Goal: Task Accomplishment & Management: Complete application form

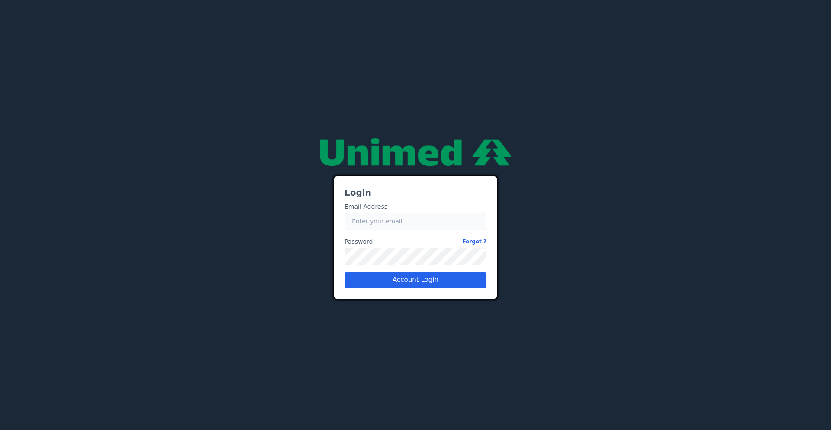
click at [355, 217] on input "Email" at bounding box center [416, 221] width 142 height 17
click at [371, 281] on button "Account Login" at bounding box center [416, 280] width 142 height 16
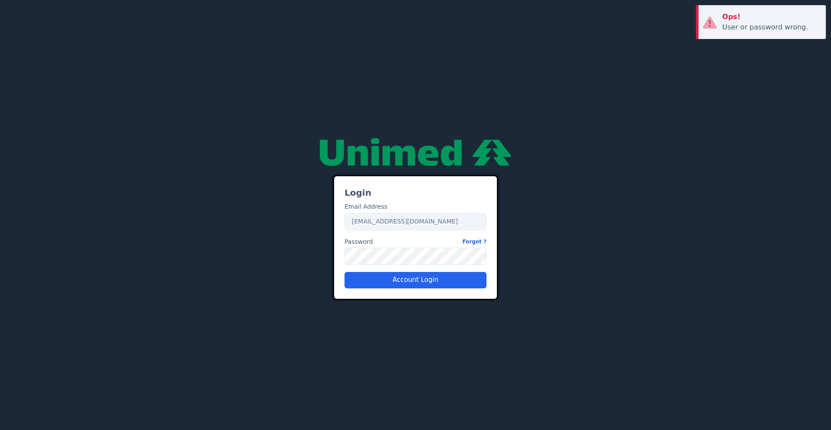
click at [374, 245] on label "Password Forgot ?" at bounding box center [416, 241] width 142 height 9
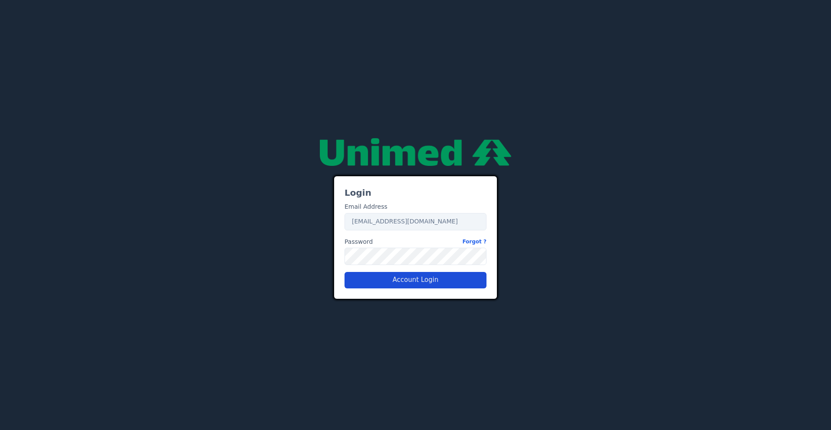
click at [402, 276] on button "Account Login" at bounding box center [416, 280] width 142 height 16
click at [405, 234] on div "Email Address Email [EMAIL_ADDRESS][DOMAIN_NAME] Password Forgot ? Password Acc…" at bounding box center [415, 241] width 149 height 93
click at [405, 213] on input "[EMAIL_ADDRESS][DOMAIN_NAME]" at bounding box center [416, 221] width 142 height 17
click at [396, 223] on input "[EMAIL_ADDRESS][DOMAIN_NAME]" at bounding box center [416, 221] width 142 height 17
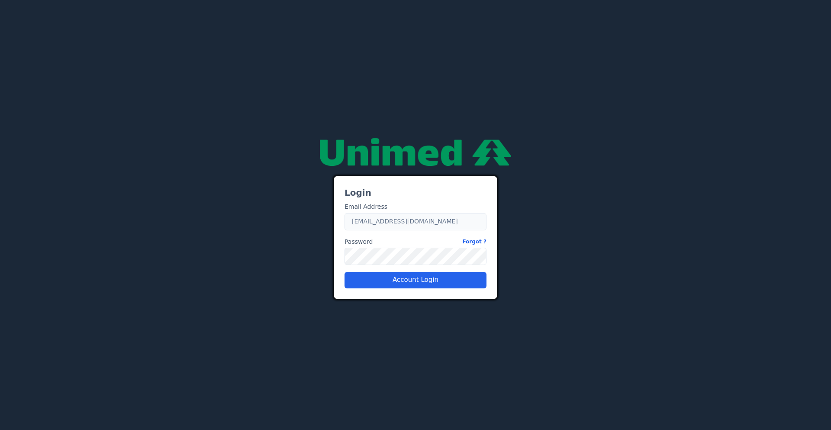
click at [396, 223] on input "[EMAIL_ADDRESS][DOMAIN_NAME]" at bounding box center [416, 221] width 142 height 17
paste input "[EMAIL_ADDRESS][PERSON_NAME][DOMAIN_NAME]"
click at [374, 279] on button "Account Login" at bounding box center [416, 280] width 142 height 16
click at [391, 278] on button "Account Login" at bounding box center [416, 280] width 142 height 16
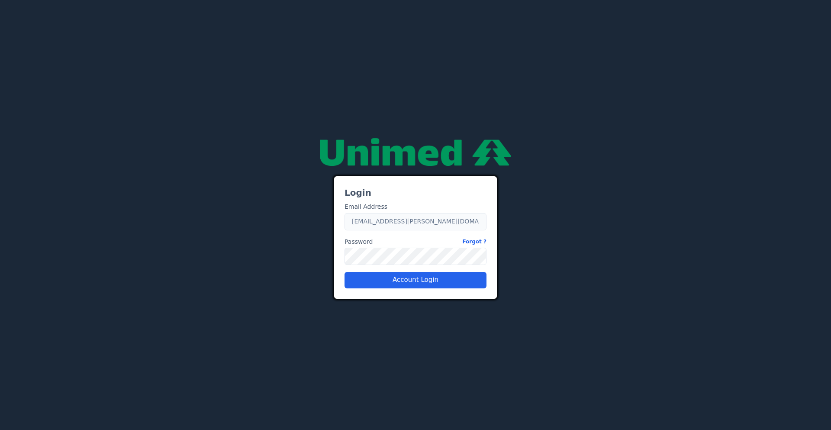
click at [366, 222] on input "[EMAIL_ADDRESS][PERSON_NAME][DOMAIN_NAME]" at bounding box center [416, 221] width 142 height 17
click at [377, 288] on button "Account Login" at bounding box center [416, 280] width 142 height 16
click at [353, 213] on input "[EMAIL_ADDRESS][PERSON_NAME][DOMAIN_NAME]" at bounding box center [416, 221] width 142 height 17
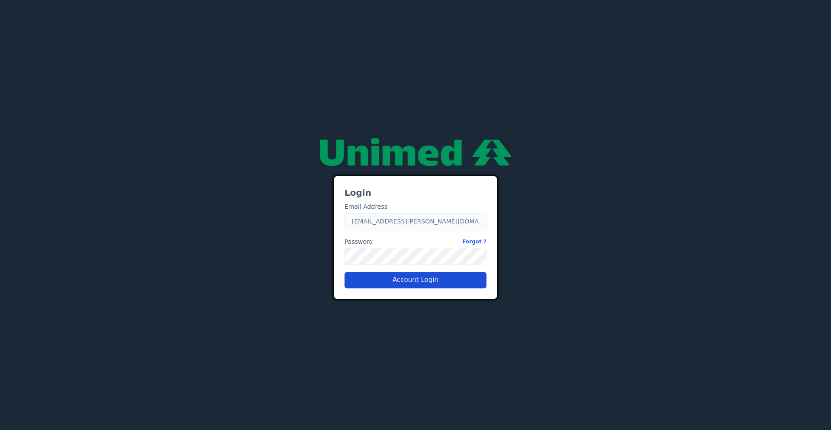
type input "[EMAIL_ADDRESS][PERSON_NAME][DOMAIN_NAME]"
click at [408, 281] on button "Account Login" at bounding box center [416, 280] width 142 height 16
